Goal: Check status

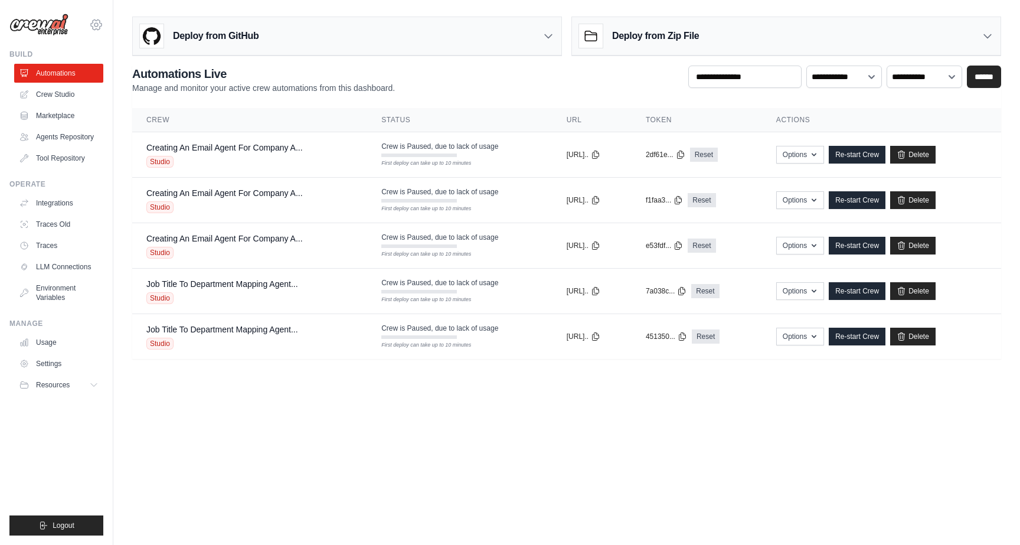
click at [99, 27] on icon at bounding box center [96, 24] width 11 height 10
click at [96, 24] on icon at bounding box center [96, 25] width 14 height 14
click at [96, 28] on icon at bounding box center [96, 24] width 11 height 10
click at [97, 30] on icon at bounding box center [96, 24] width 11 height 10
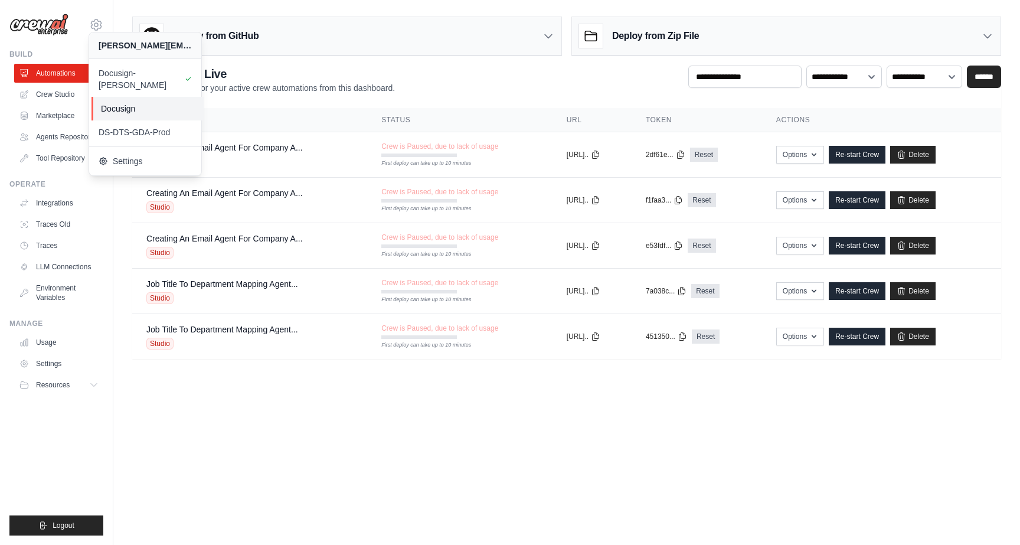
click at [126, 103] on span "Docusign" at bounding box center [147, 109] width 93 height 12
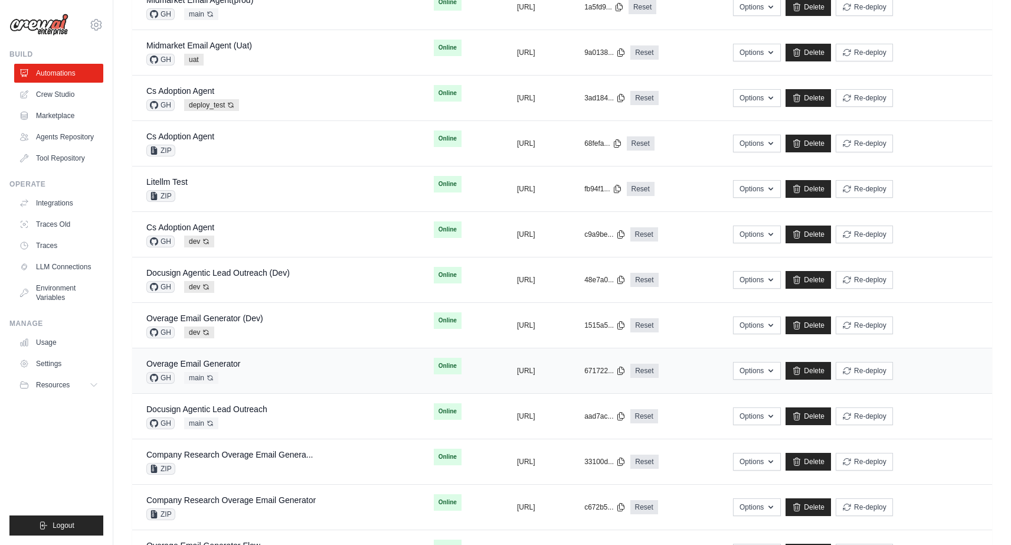
scroll to position [558, 0]
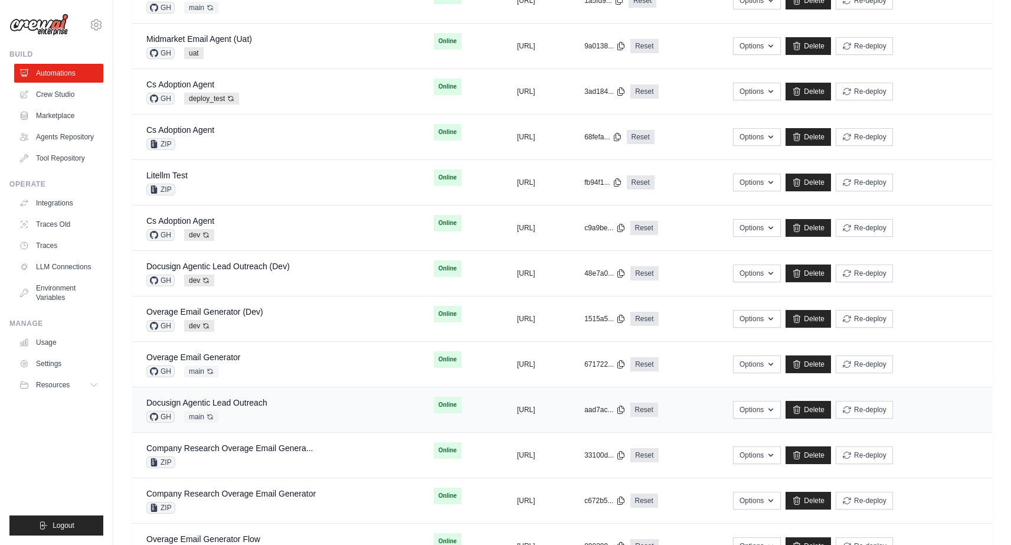
click at [236, 395] on td "Docusign Agentic Lead Outreach GH main Auto-deploy enabled" at bounding box center [275, 409] width 287 height 45
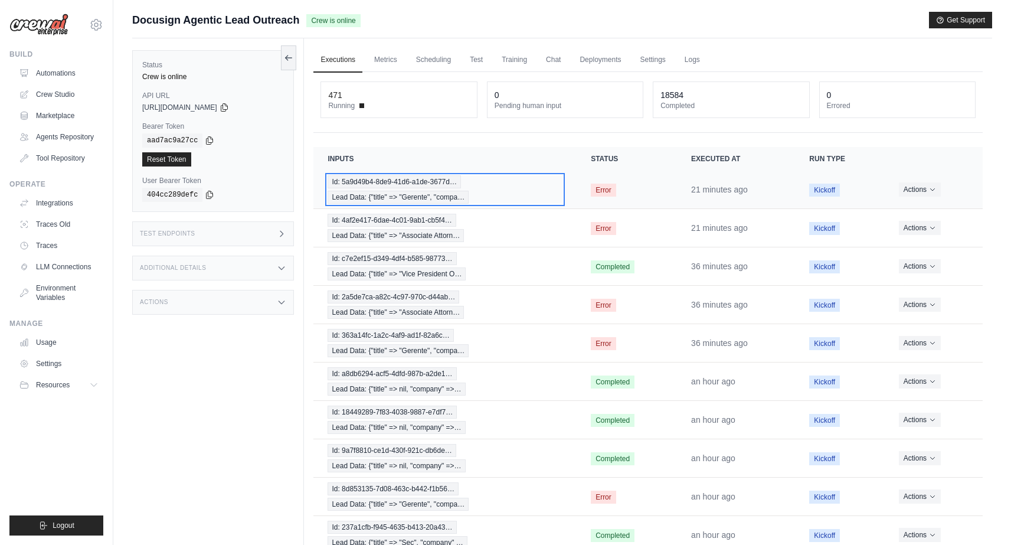
click at [395, 188] on span "Id: 5a9d49b4-8de9-41d6-a1de-3677d…" at bounding box center [394, 181] width 133 height 13
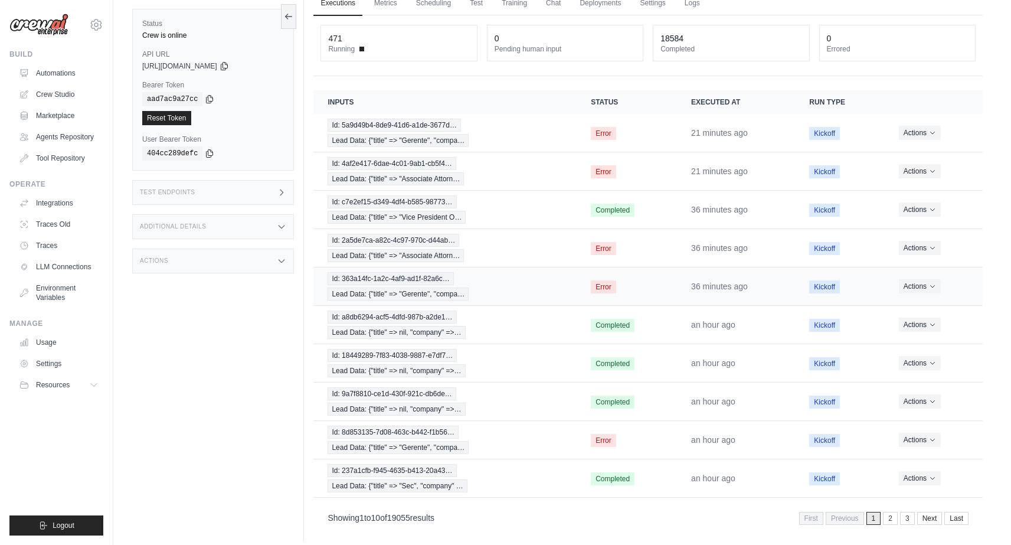
scroll to position [66, 0]
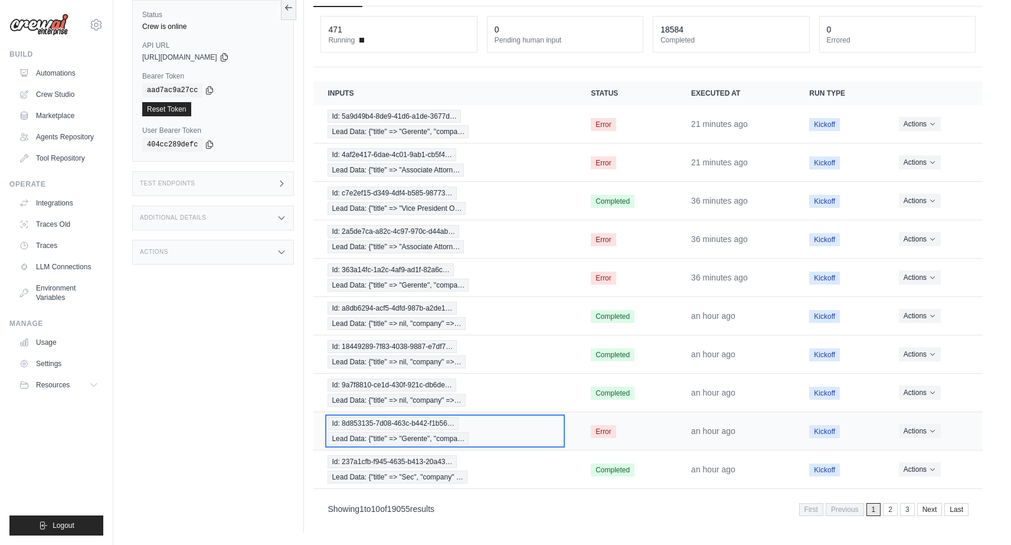
click at [413, 435] on span "Lead Data: {"title" => "Gerente", "compa…" at bounding box center [398, 438] width 141 height 13
